Goal: Navigation & Orientation: Find specific page/section

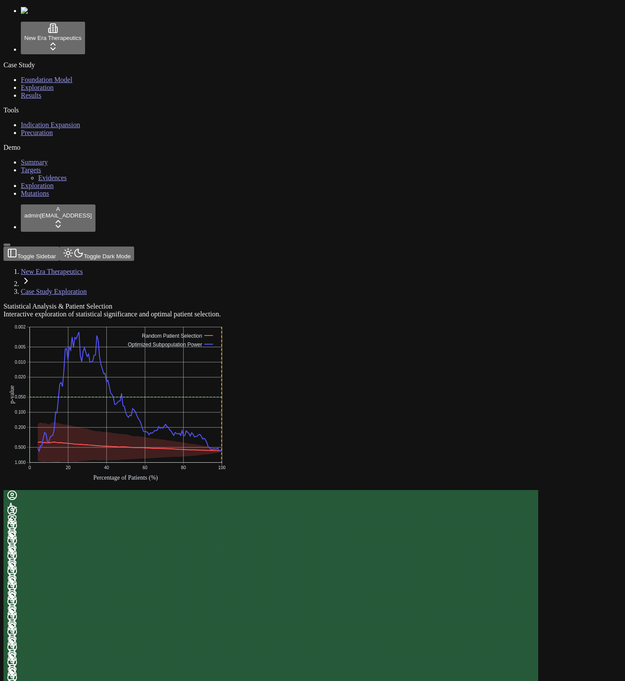
click at [36, 99] on link "Results" at bounding box center [31, 95] width 20 height 7
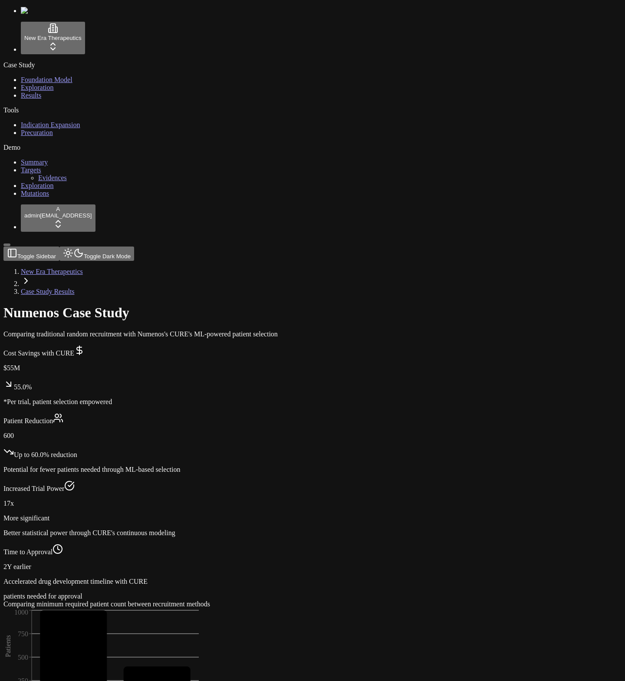
click at [40, 91] on span "Exploration" at bounding box center [37, 87] width 33 height 7
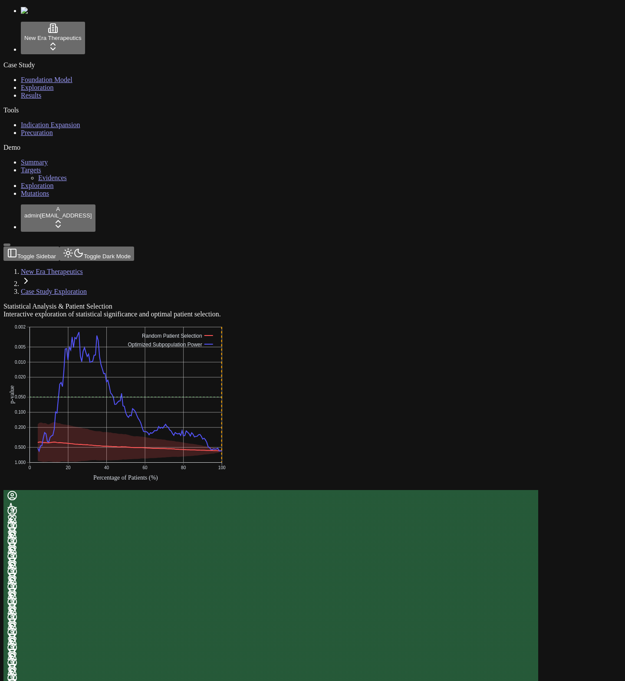
click at [36, 78] on span "Foundation Model" at bounding box center [47, 79] width 52 height 7
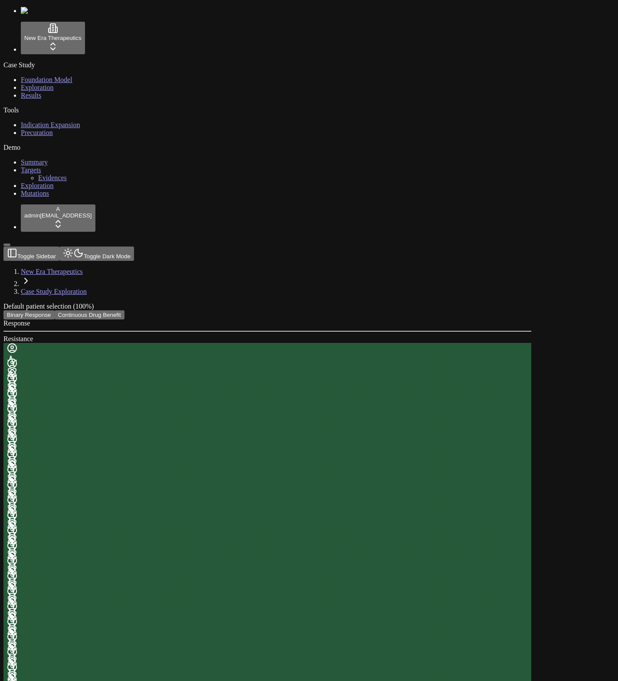
click at [49, 91] on link "Exploration" at bounding box center [37, 87] width 33 height 7
